Goal: Download file/media

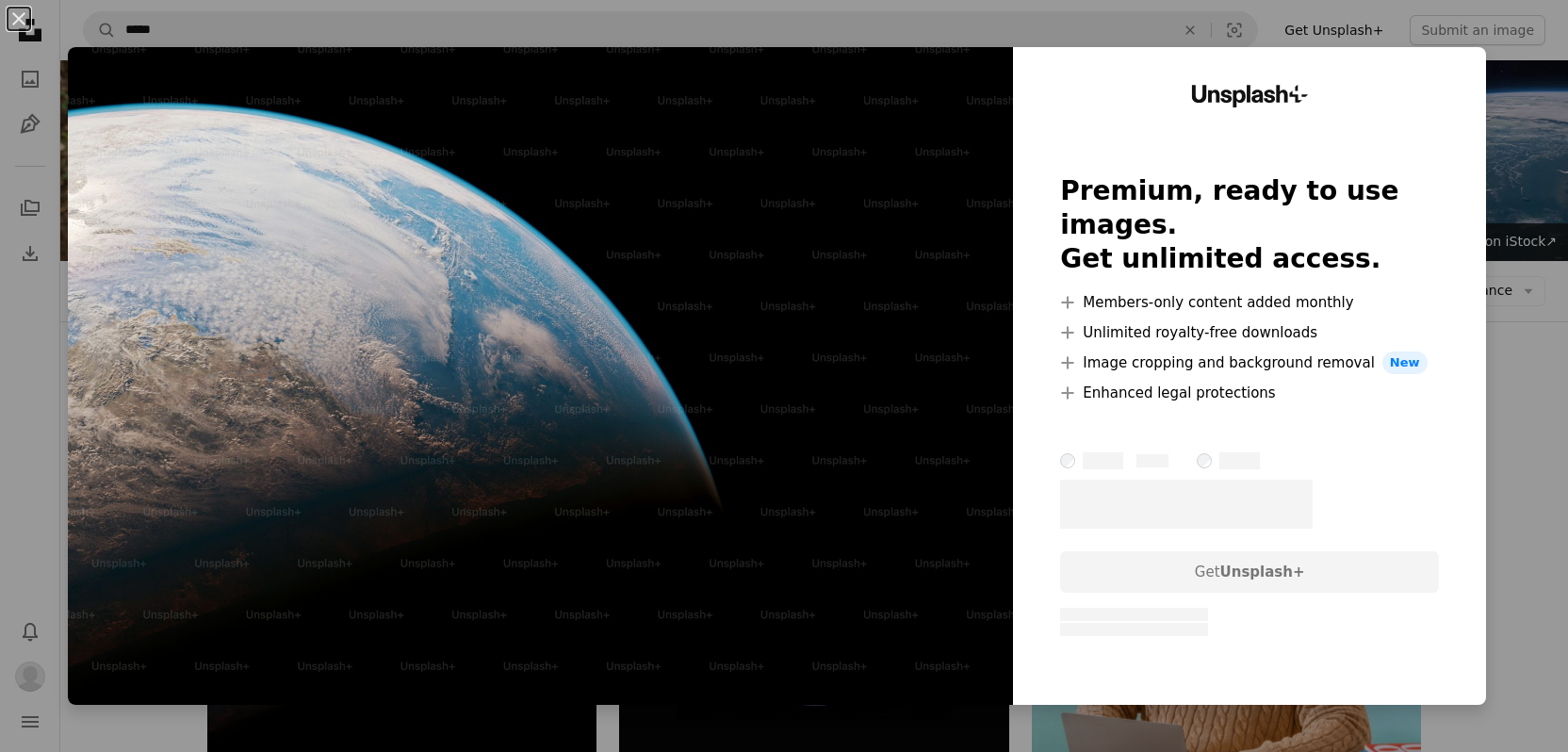
scroll to position [274, 0]
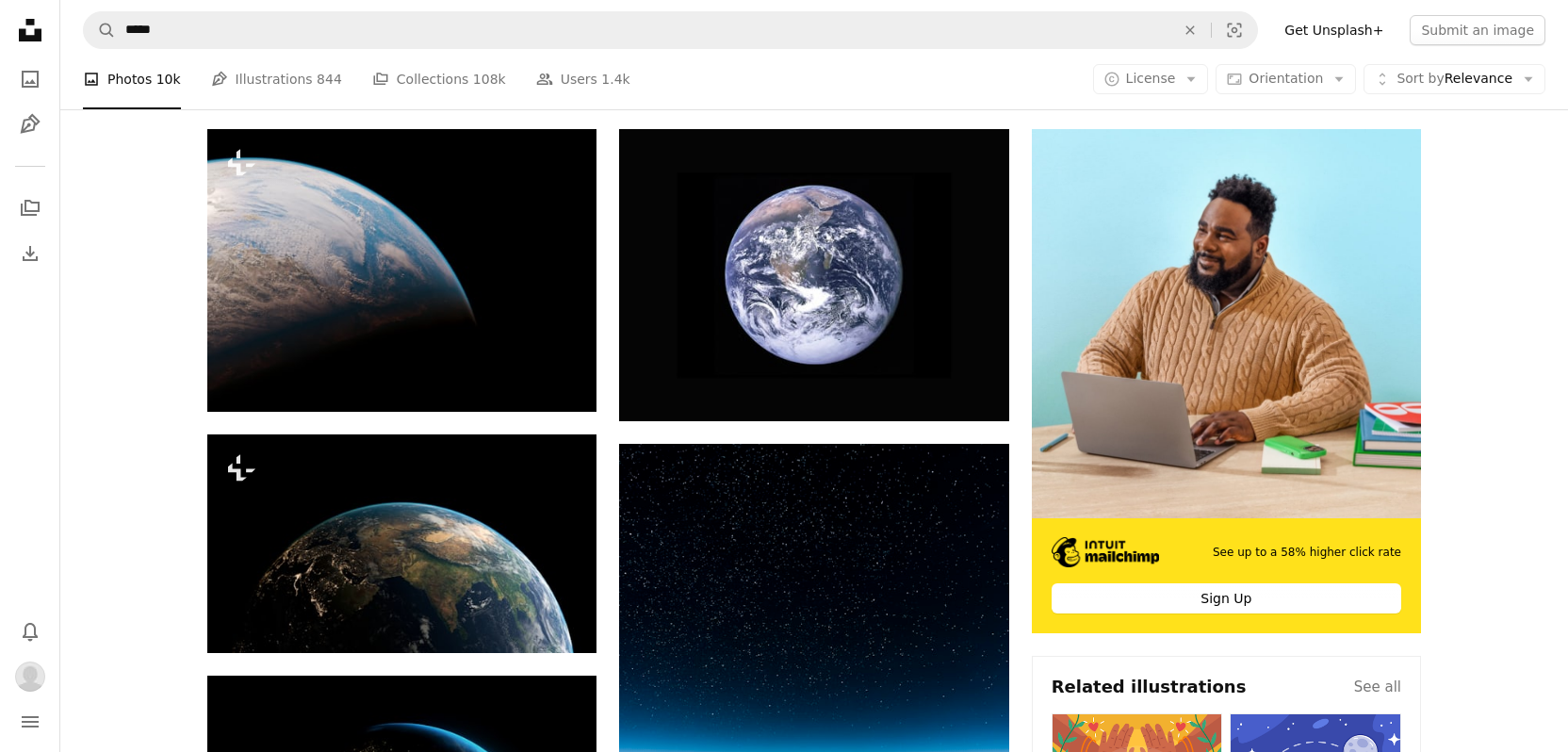
scroll to position [409, 0]
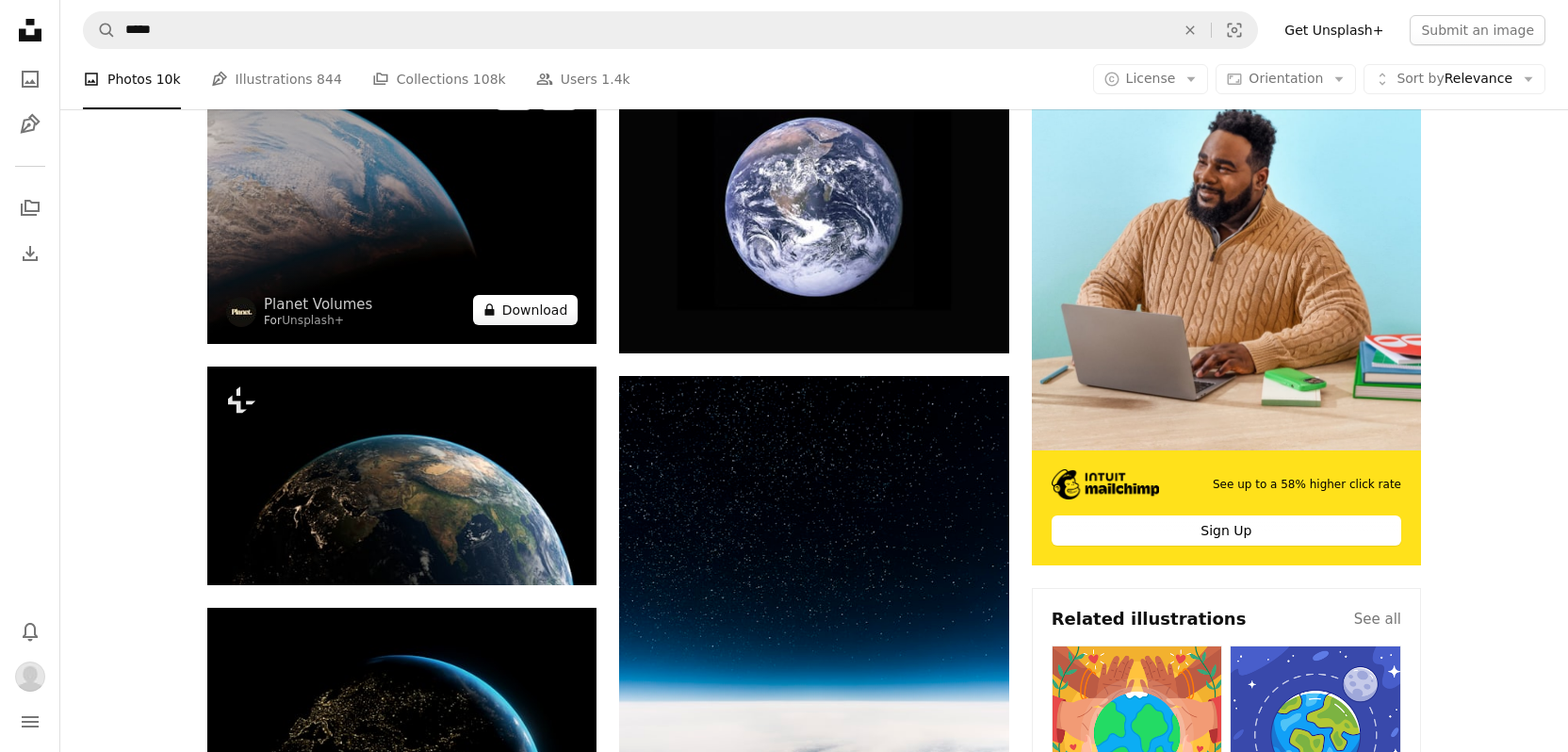
click at [529, 303] on button "A lock Download" at bounding box center [526, 311] width 105 height 31
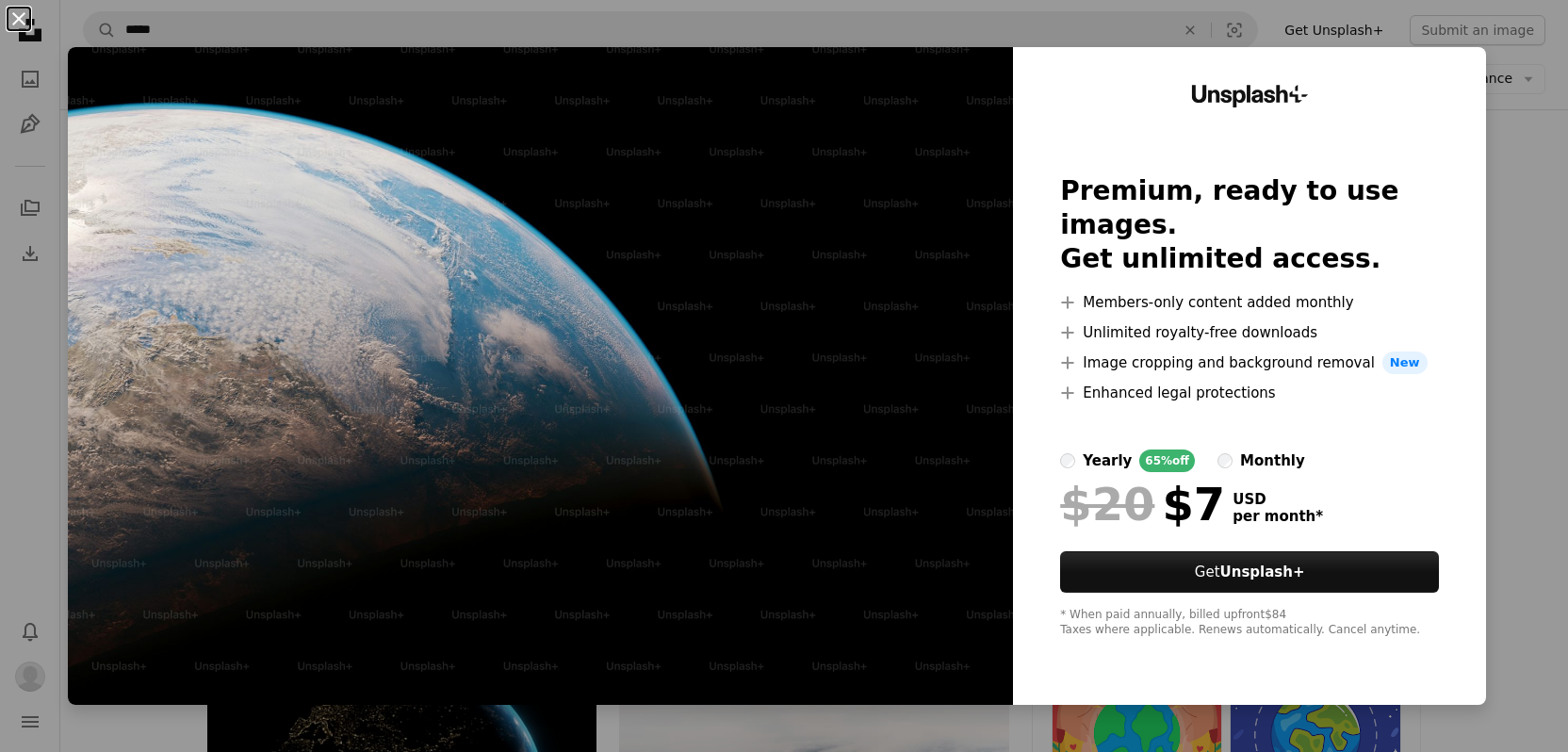
click at [25, 15] on button "An X shape" at bounding box center [19, 19] width 23 height 23
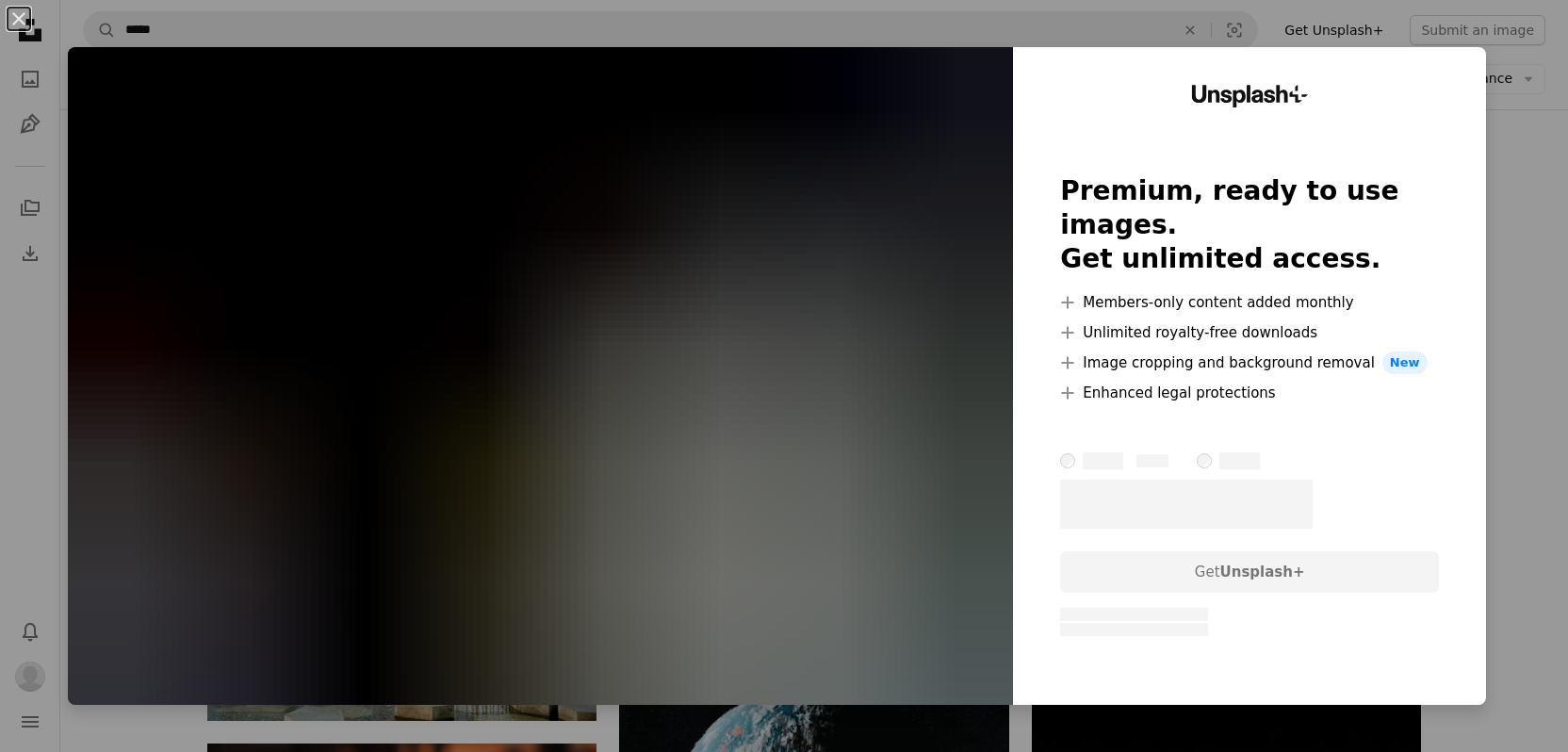
scroll to position [12104, 0]
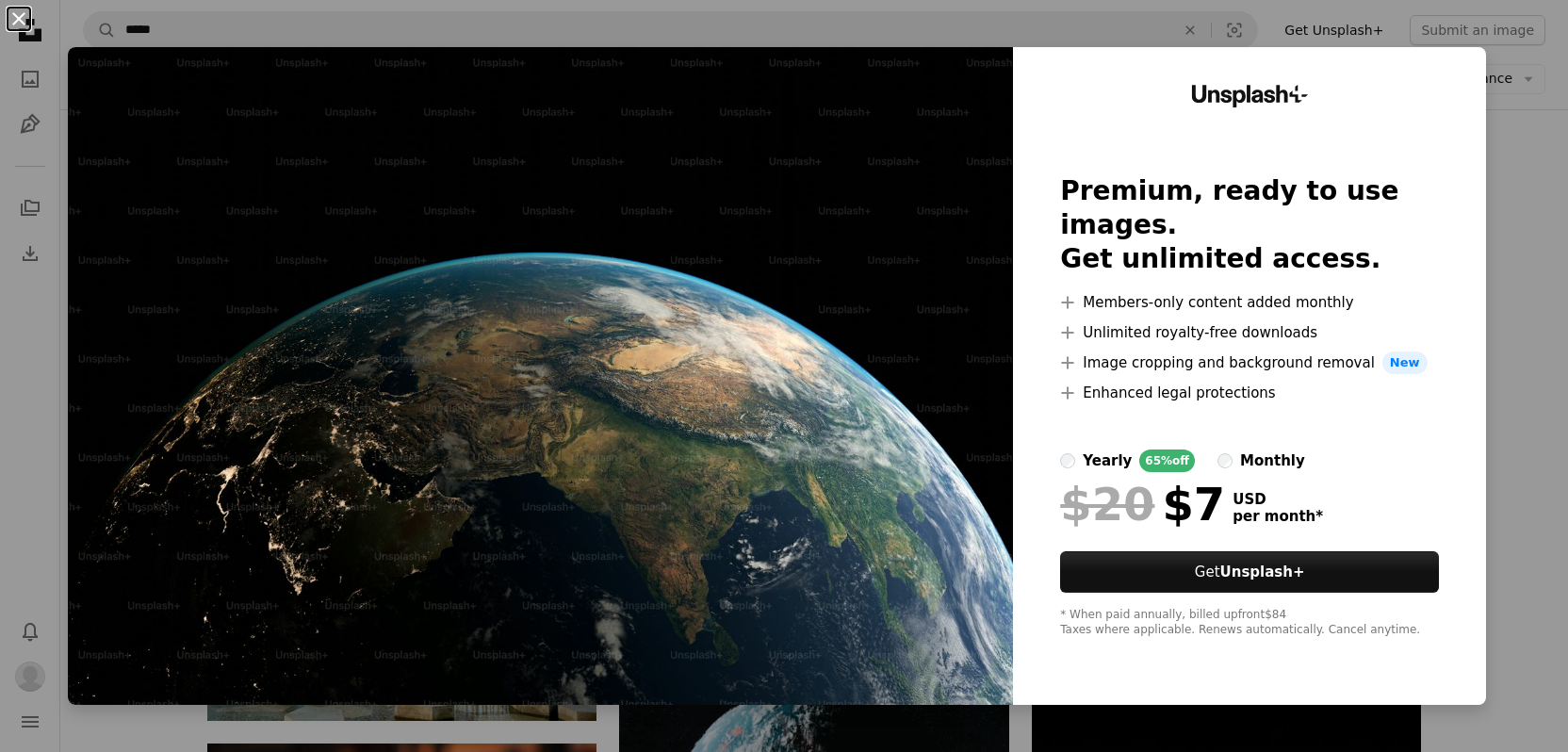
click at [17, 19] on button "An X shape" at bounding box center [19, 19] width 23 height 23
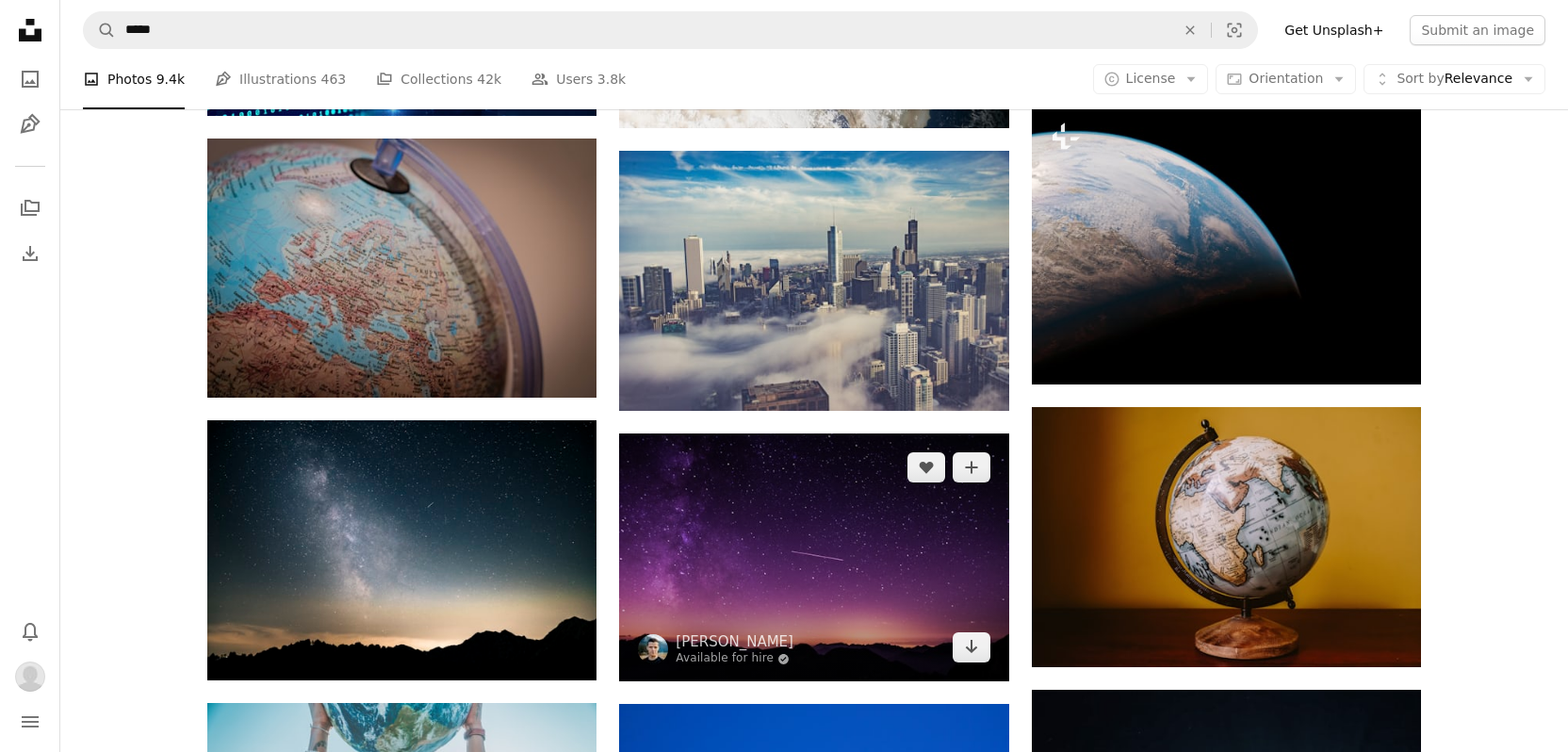
scroll to position [14364, 0]
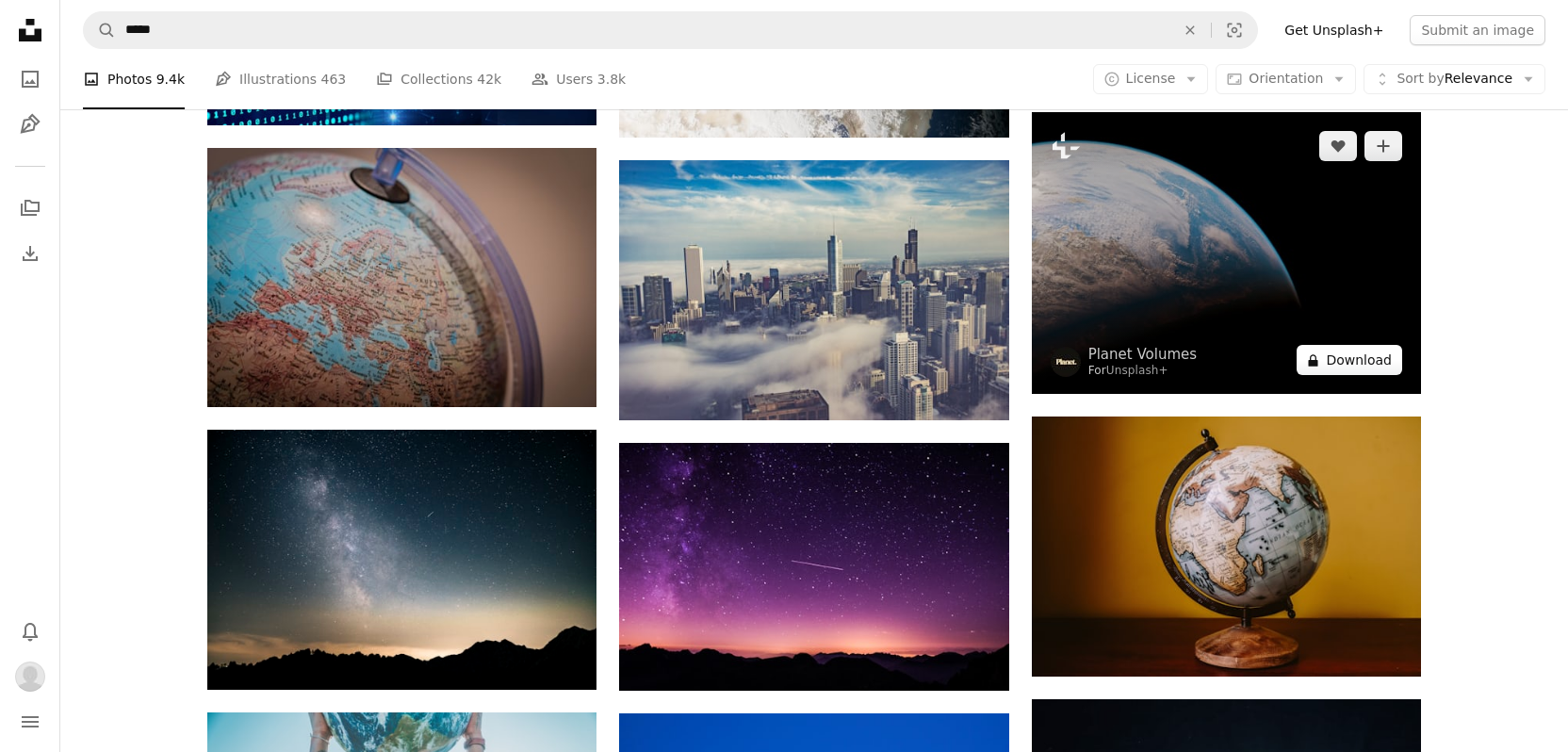
click at [1335, 359] on button "A lock Download" at bounding box center [1349, 360] width 105 height 31
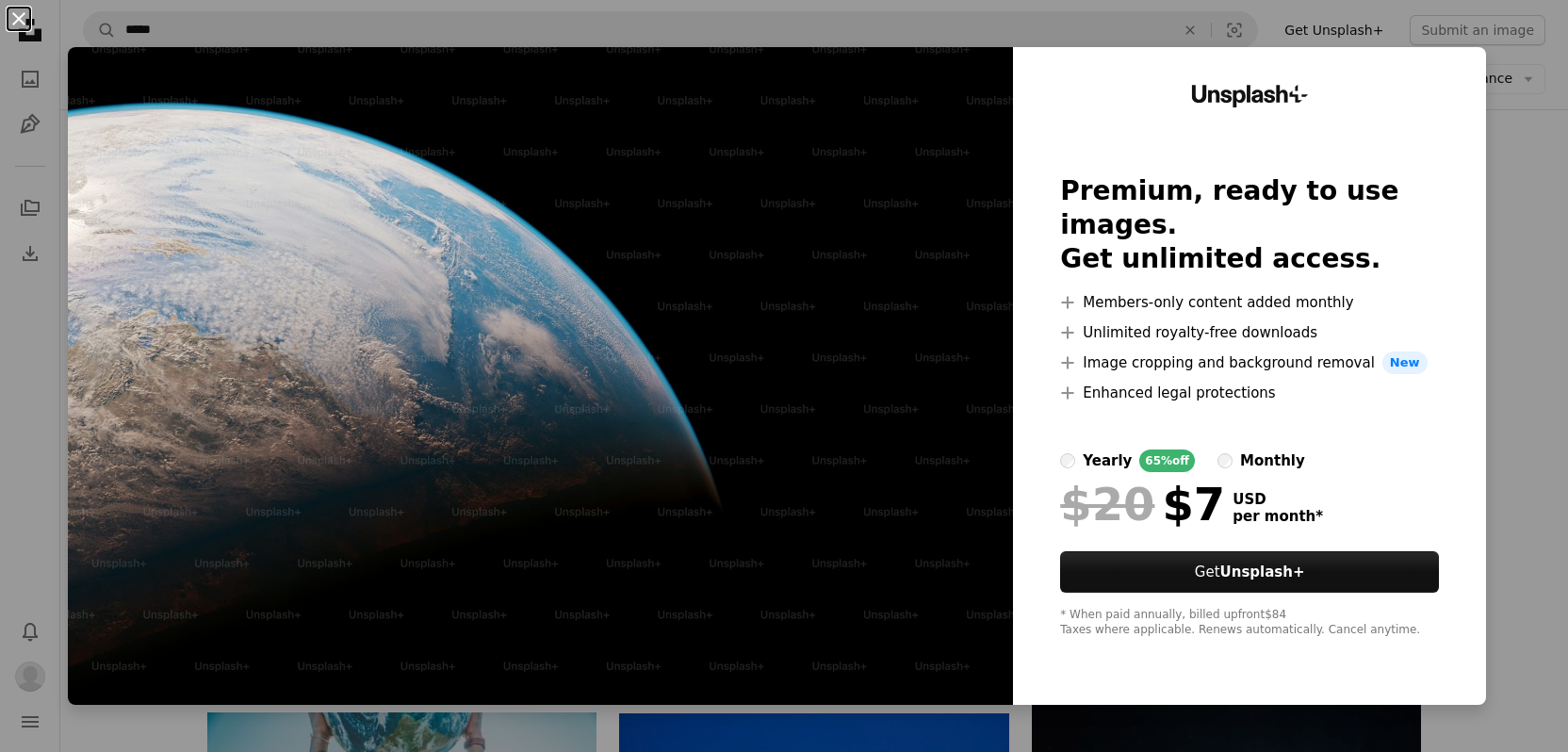
click at [18, 17] on button "An X shape" at bounding box center [19, 19] width 23 height 23
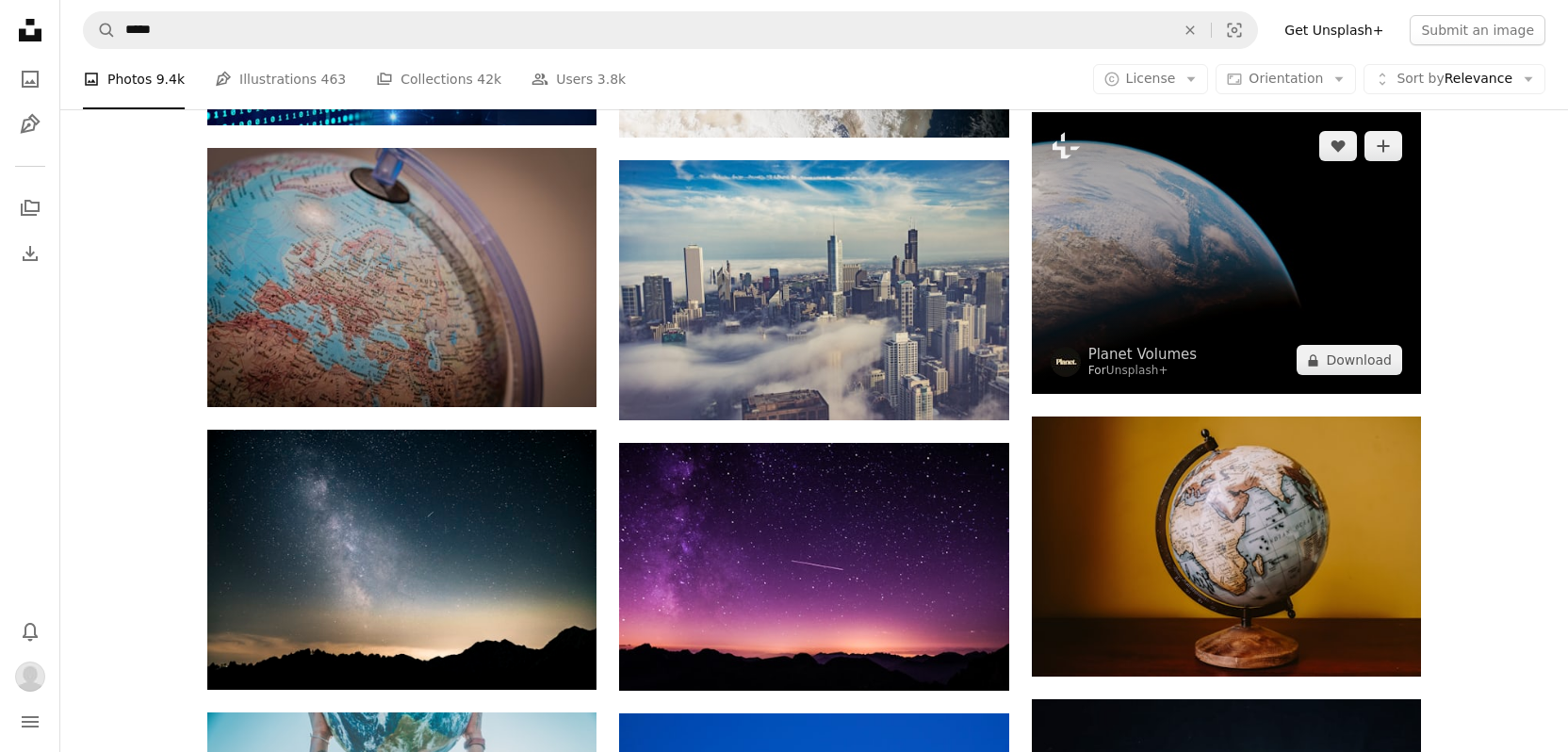
click at [1208, 283] on img at bounding box center [1226, 252] width 389 height 282
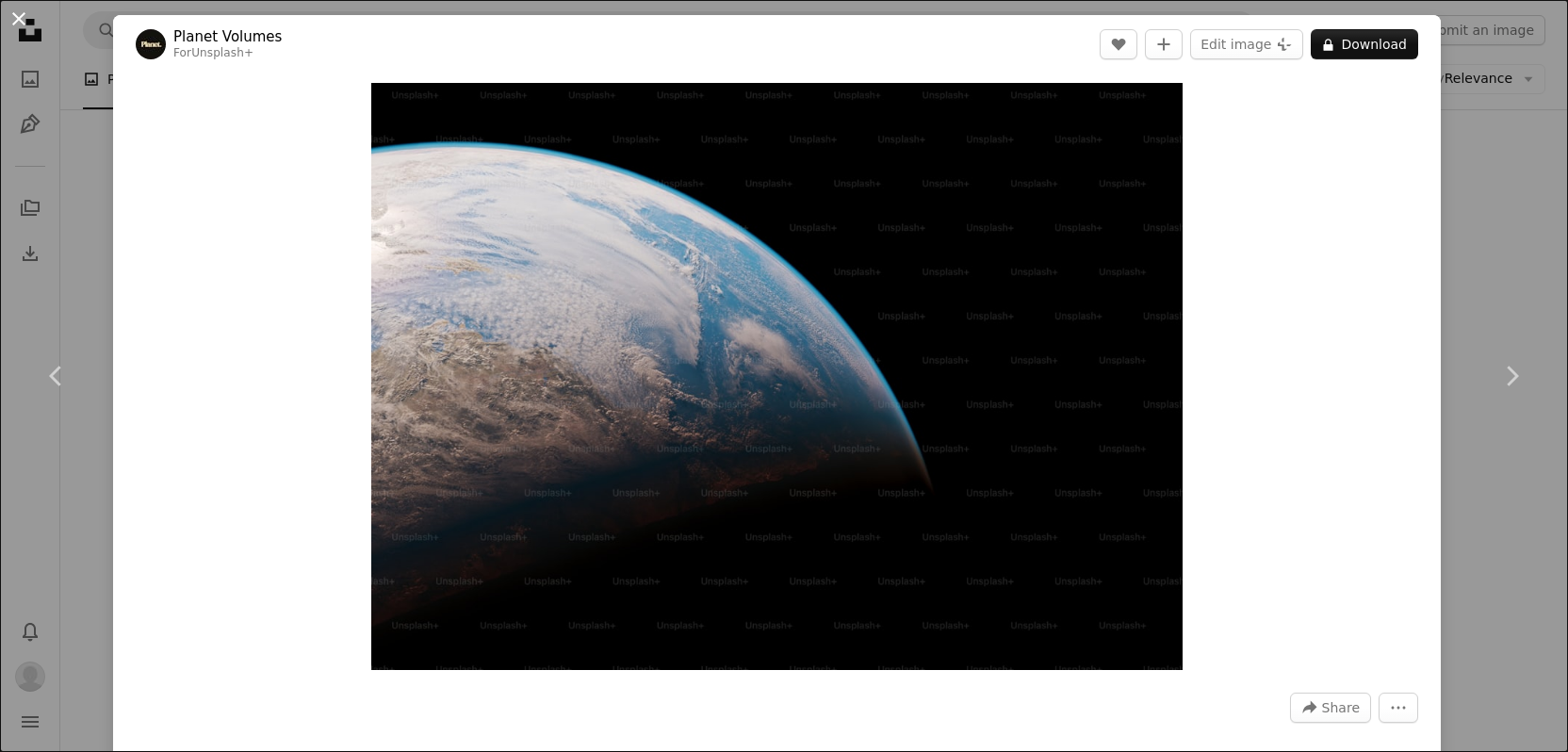
click at [23, 16] on button "An X shape" at bounding box center [19, 19] width 23 height 23
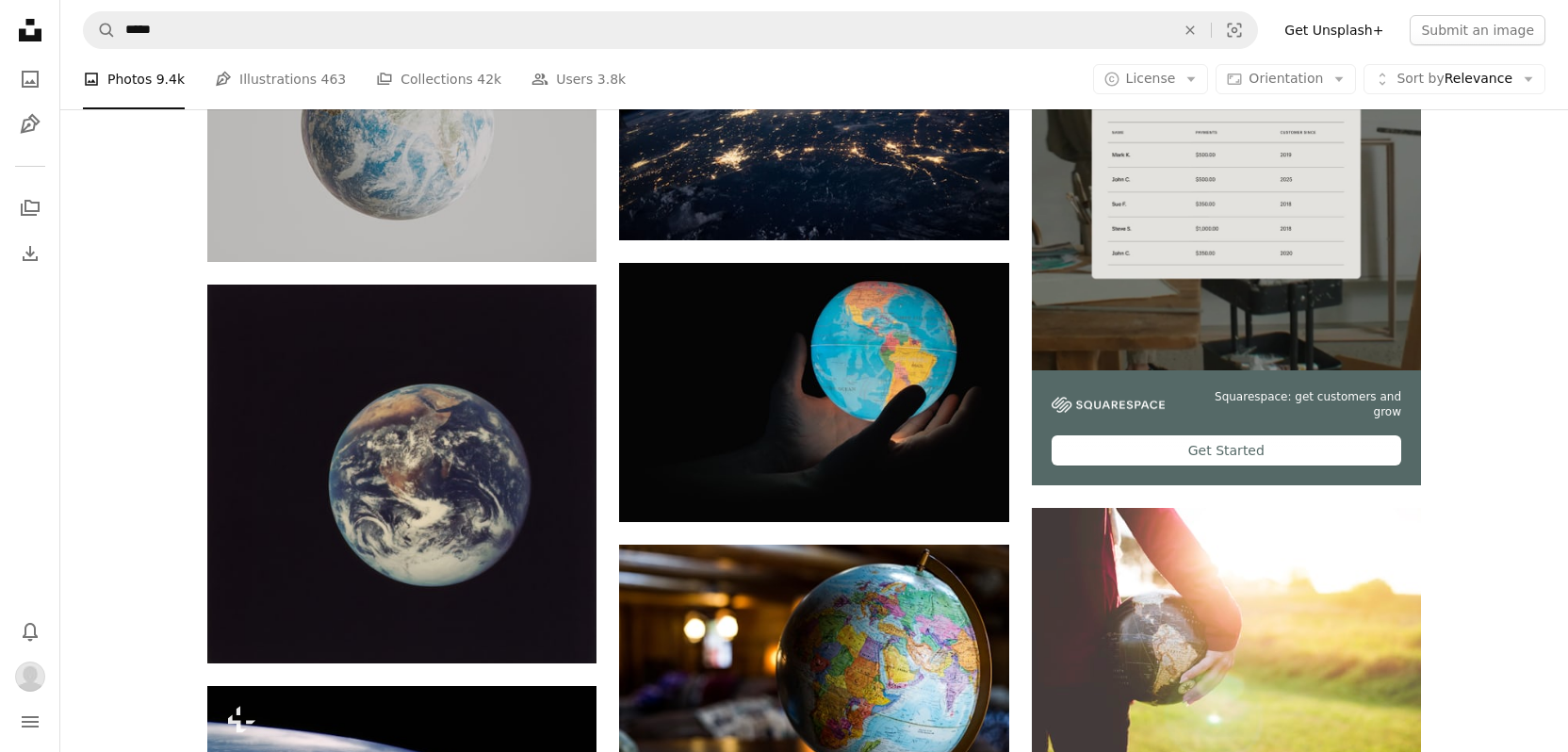
scroll to position [504, 0]
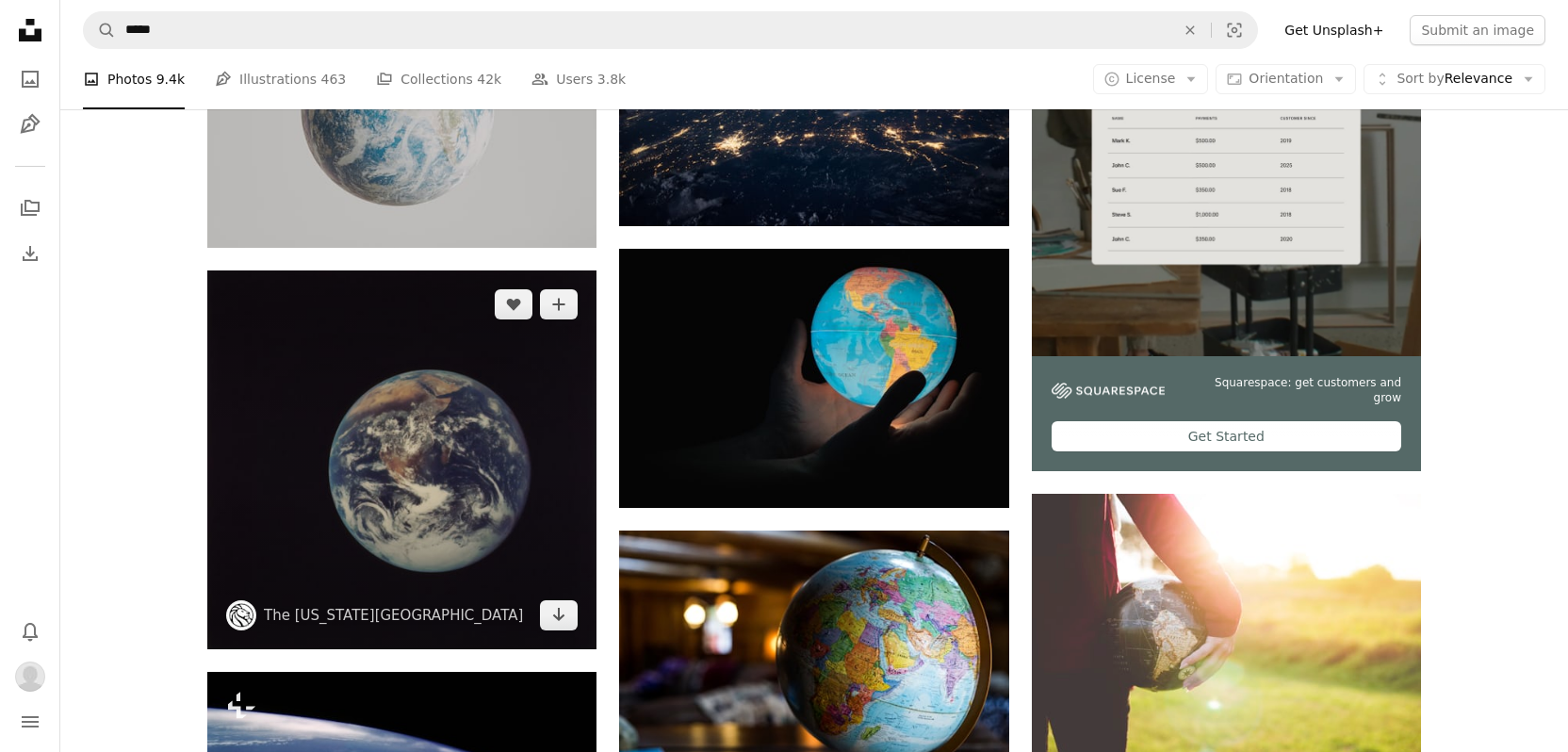
click at [502, 465] on img at bounding box center [402, 460] width 389 height 379
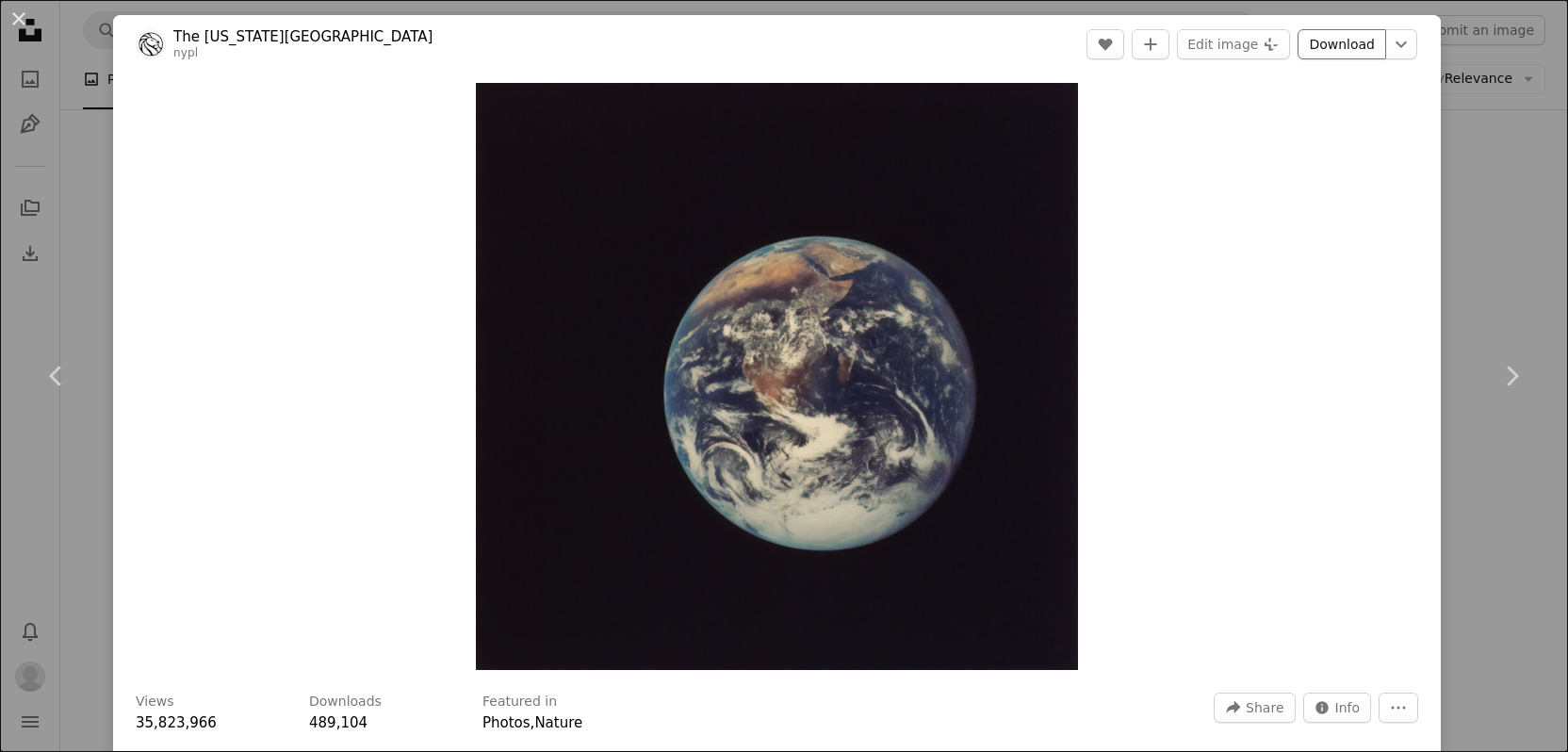
click at [1333, 45] on link "Download" at bounding box center [1341, 45] width 89 height 31
